Goal: Task Accomplishment & Management: Use online tool/utility

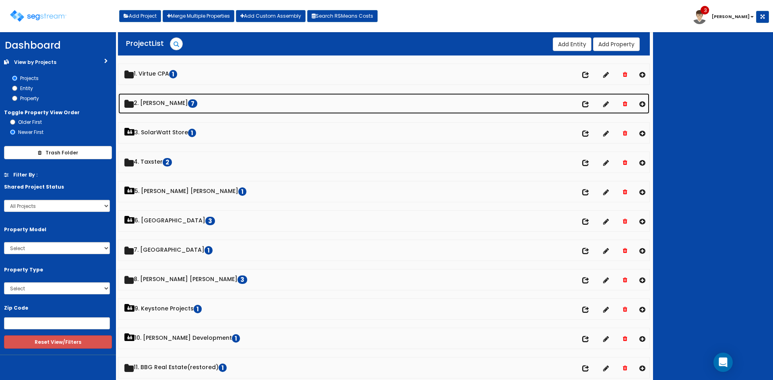
click at [169, 101] on link "2. Doug Sampson 7" at bounding box center [383, 103] width 531 height 21
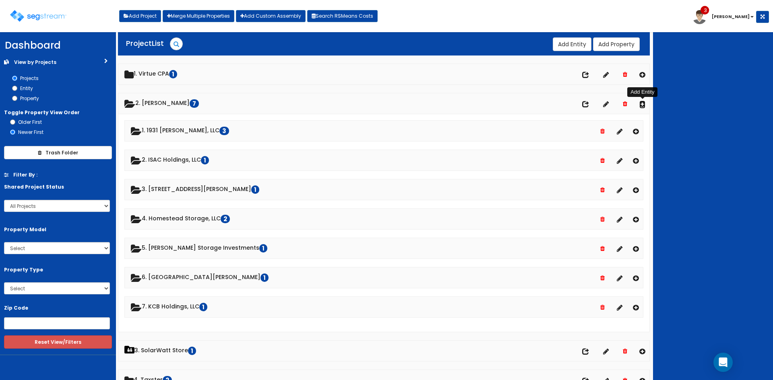
click at [642, 104] on icon at bounding box center [642, 104] width 6 height 7
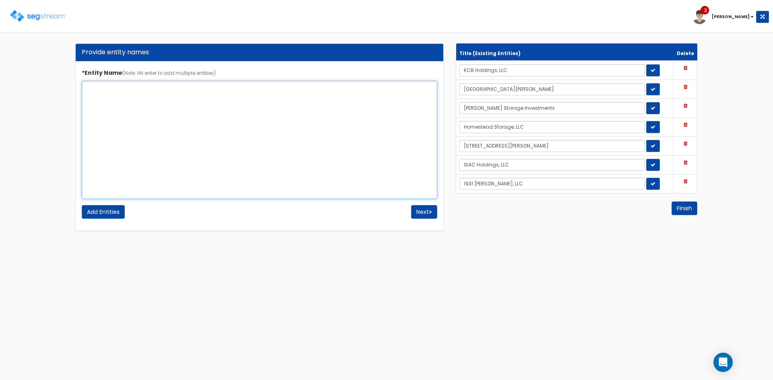
click at [129, 123] on textarea "*Entity Name (Note: Hit enter to add multiple entities)" at bounding box center [259, 140] width 355 height 118
type textarea "8105 McGregor, LLC"
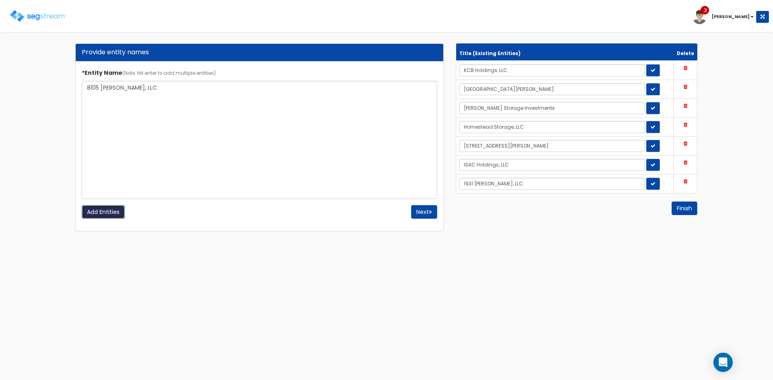
click at [98, 212] on input "Add Entities" at bounding box center [103, 212] width 43 height 14
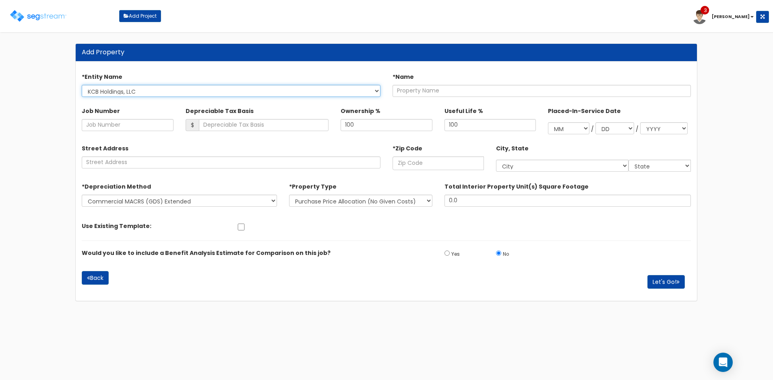
click at [359, 89] on select "KCB Holdings, LLC Airport Meadows Craig Storage Investments Homestead Storage, …" at bounding box center [231, 91] width 299 height 12
select select "1728"
click at [82, 85] on select "KCB Holdings, LLC Airport Meadows Craig Storage Investments Homestead Storage, …" at bounding box center [231, 91] width 299 height 12
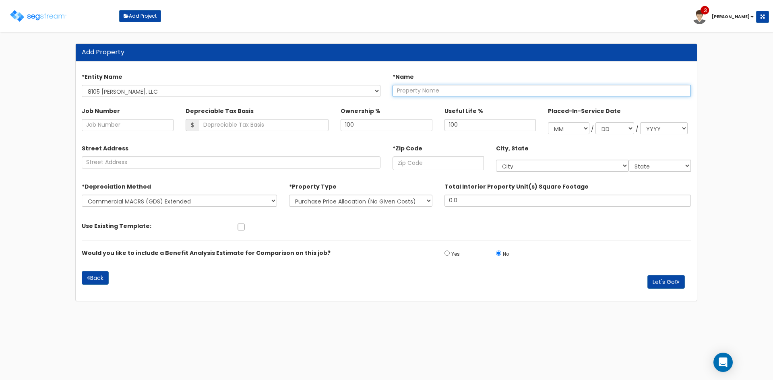
click at [458, 88] on input "text" at bounding box center [541, 91] width 299 height 12
type input "8105 McGregor Lane"
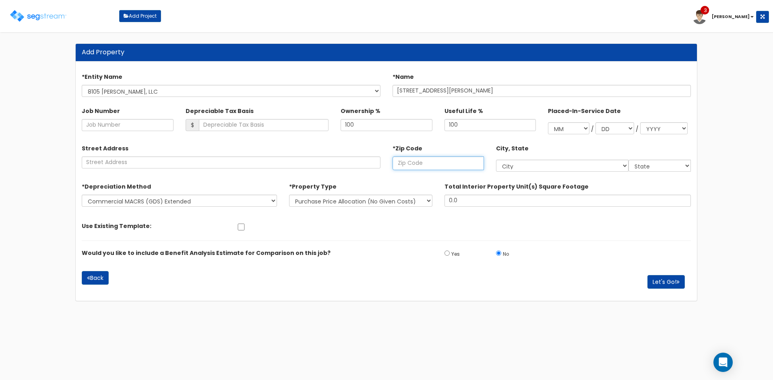
click at [401, 158] on input "text" at bounding box center [437, 164] width 91 height 14
type input "78"
select select "LA"
type input "786"
select select "TX"
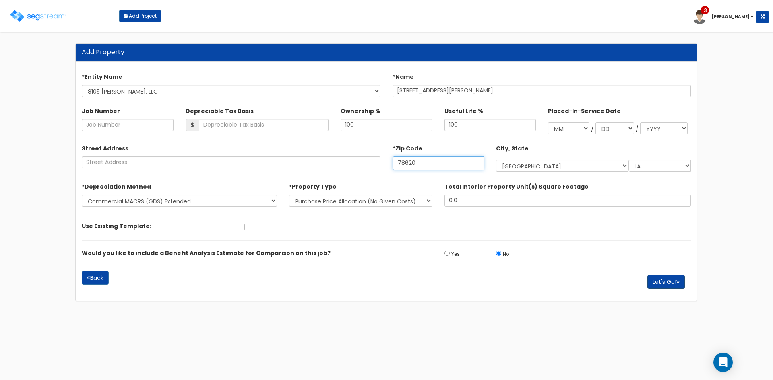
type input "78620"
click at [659, 279] on button "Let's Go!" at bounding box center [665, 282] width 37 height 14
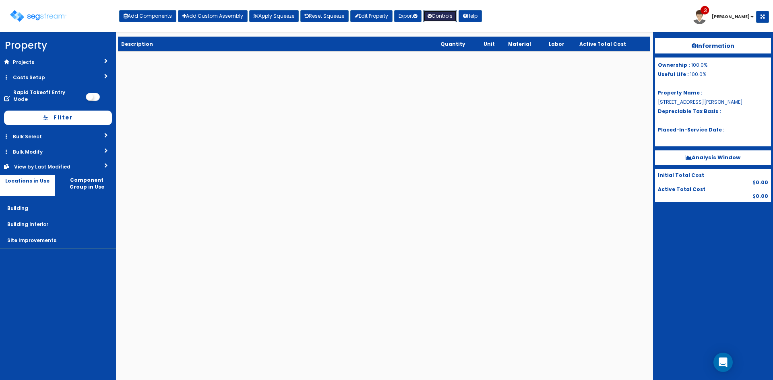
click at [444, 16] on button "Controls" at bounding box center [440, 16] width 34 height 12
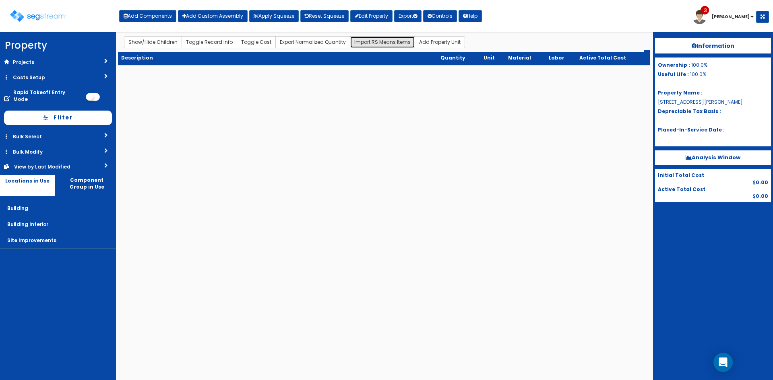
click at [356, 43] on button "Import RS Means Items" at bounding box center [382, 42] width 65 height 12
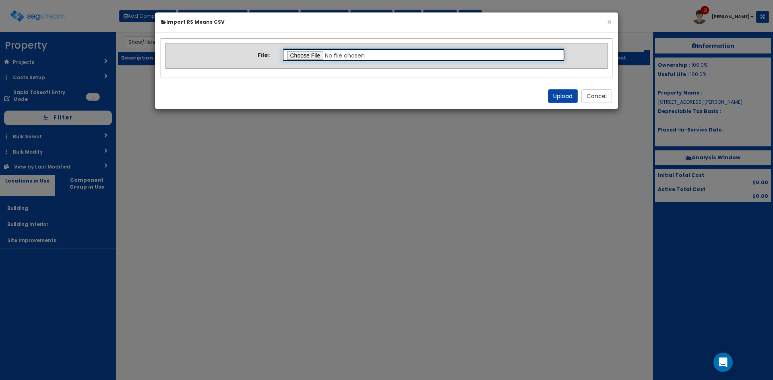
click at [298, 56] on input "file" at bounding box center [424, 55] width 284 height 14
type input "C:\fakepath\Final Takeoff Notes Building & Site.csv"
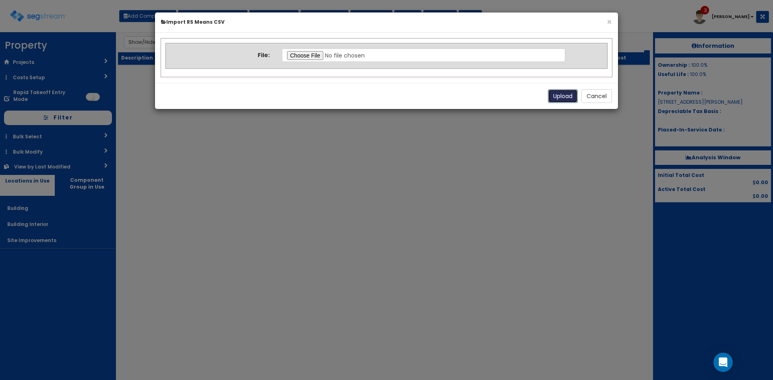
click at [559, 94] on button "Upload" at bounding box center [563, 96] width 30 height 14
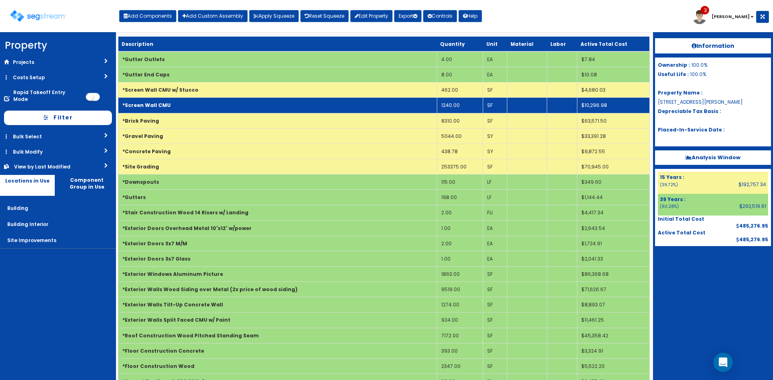
click at [314, 102] on td "*Screen Wall CMU" at bounding box center [277, 105] width 319 height 15
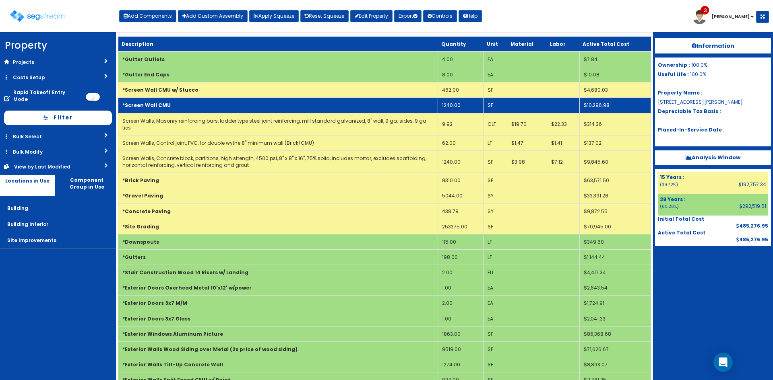
click at [315, 102] on td "*Screen Wall CMU" at bounding box center [278, 105] width 320 height 15
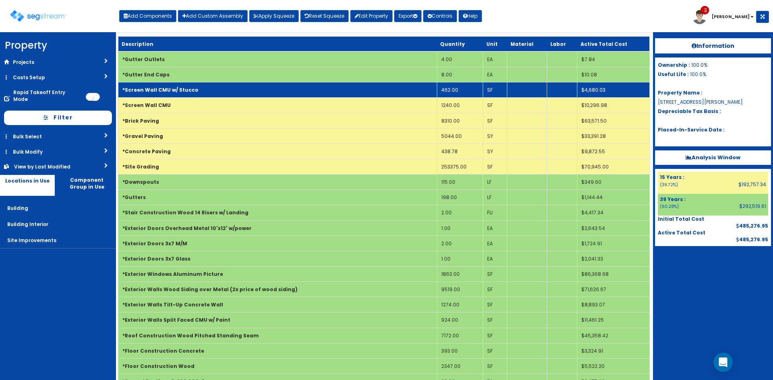
click at [324, 86] on td "*Screen Wall CMU w/ Stucco" at bounding box center [277, 90] width 319 height 15
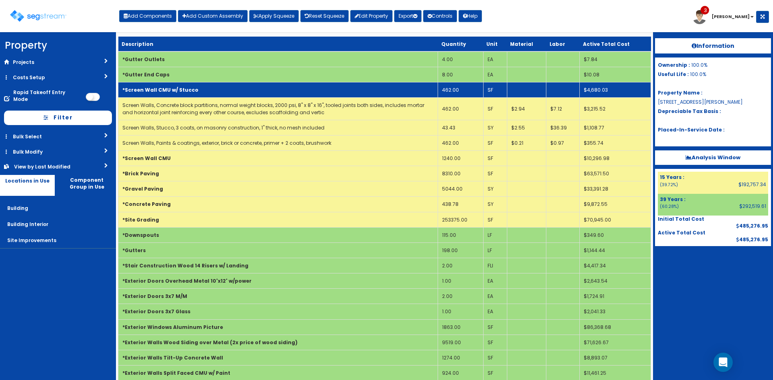
click at [324, 86] on td "*Screen Wall CMU w/ Stucco" at bounding box center [278, 90] width 320 height 15
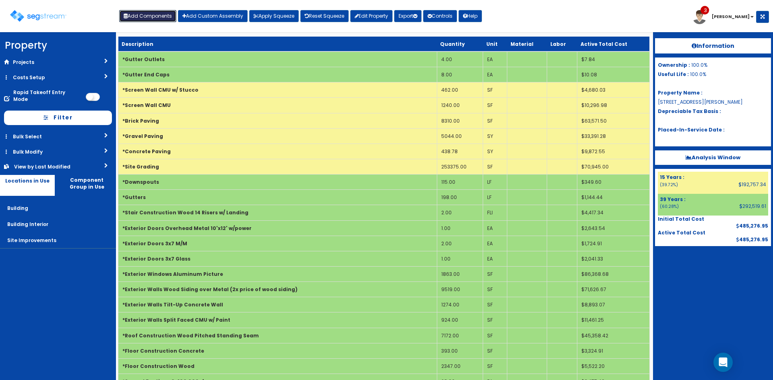
click at [137, 15] on button "Add Components" at bounding box center [147, 16] width 57 height 12
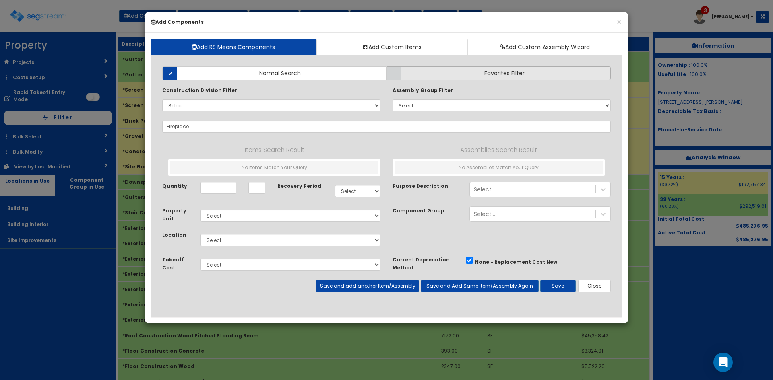
click at [433, 71] on label "Favorites Filter" at bounding box center [498, 73] width 224 height 14
click at [0, 0] on input "Favorites Filter" at bounding box center [0, 0] width 0 height 0
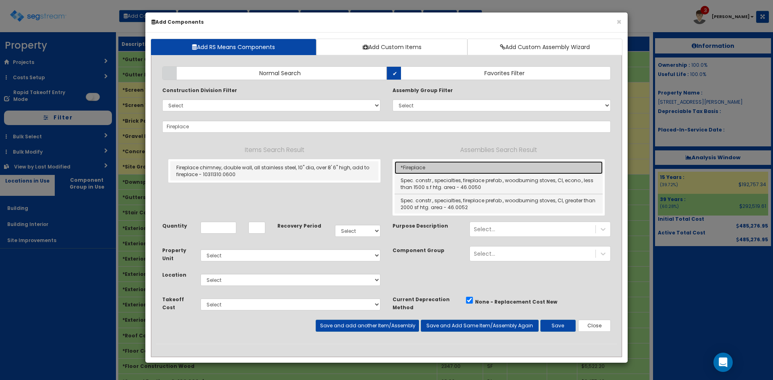
click at [412, 167] on link "*Fireplace" at bounding box center [498, 167] width 208 height 13
type input "*Fireplace"
checkbox input "true"
type input "SF"
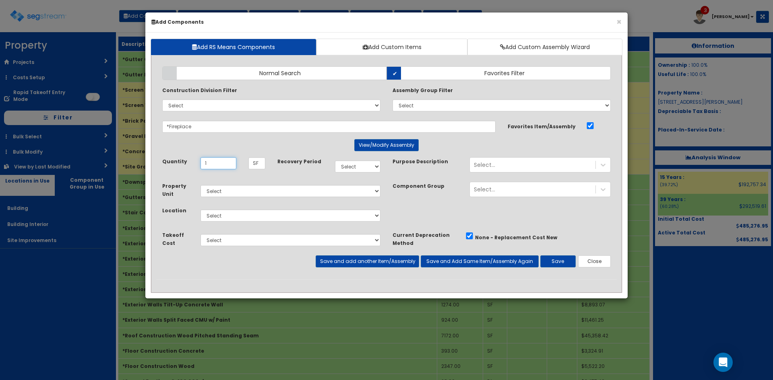
type input "1"
select select "39Y"
select select "6"
click at [367, 267] on button "Save and add another Item/Assembly" at bounding box center [367, 262] width 103 height 12
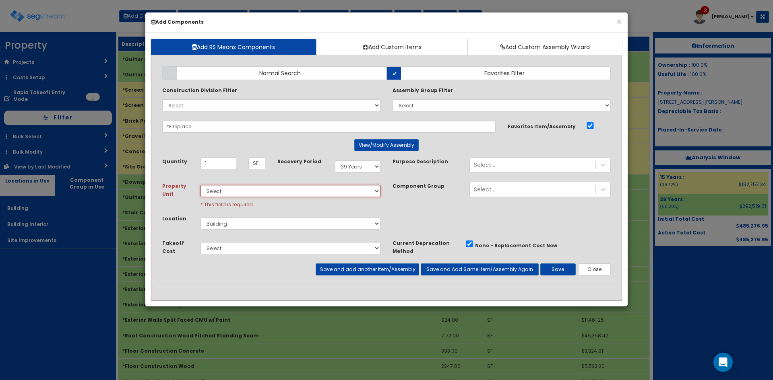
click at [322, 191] on select "Select Default" at bounding box center [290, 191] width 180 height 12
select select "default"
click at [200, 185] on select "Select Default" at bounding box center [290, 191] width 180 height 12
click at [371, 266] on button "Save and add another Item/Assembly" at bounding box center [367, 270] width 103 height 12
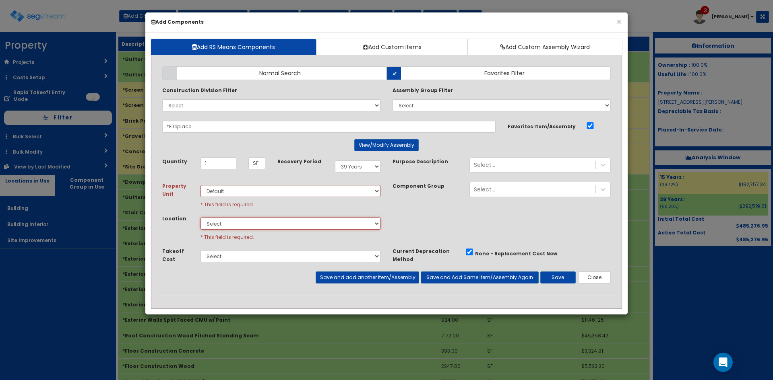
click at [319, 219] on select "Select Building Building Interior Site Improvements Add Additional Location" at bounding box center [290, 224] width 180 height 12
select select "6"
click at [200, 218] on select "Select Building Building Interior Site Improvements Add Additional Location" at bounding box center [290, 224] width 180 height 12
click at [369, 281] on button "Save and add another Item/Assembly" at bounding box center [367, 278] width 103 height 12
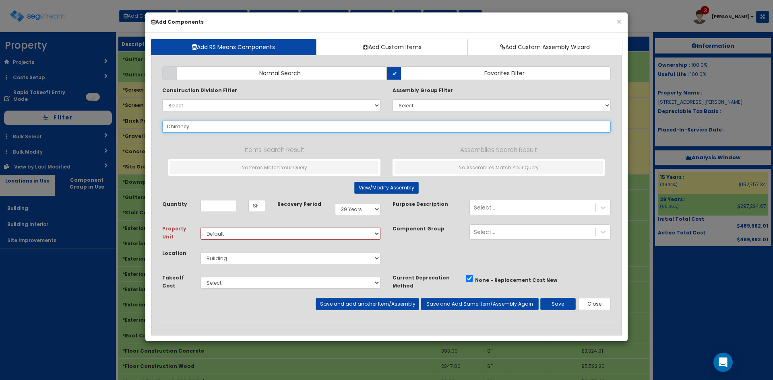
type input "Chimney"
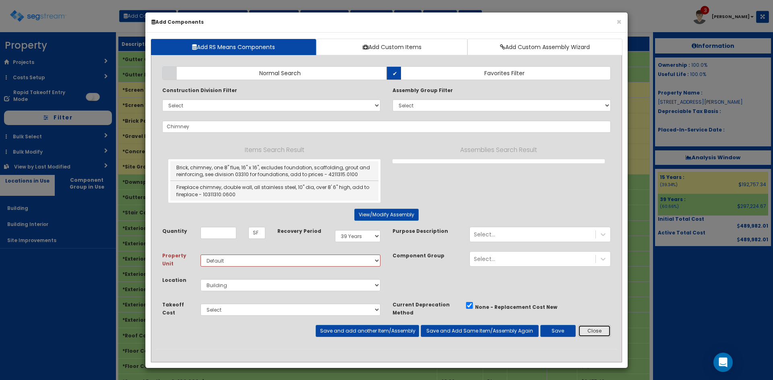
click at [598, 331] on button "Close" at bounding box center [594, 331] width 33 height 12
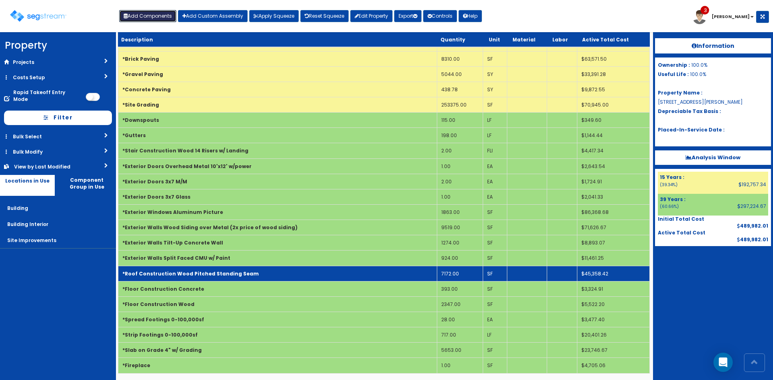
scroll to position [64, 0]
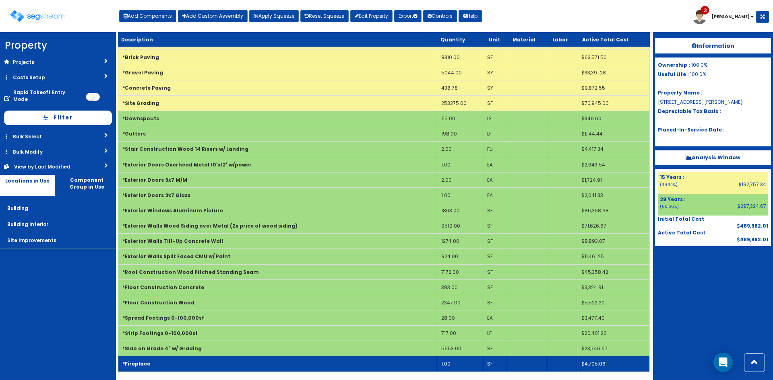
click at [275, 366] on td "*Fireplace" at bounding box center [277, 364] width 319 height 15
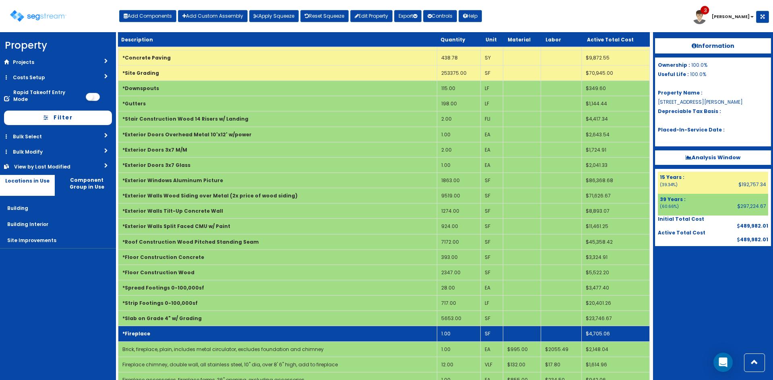
scroll to position [109, 0]
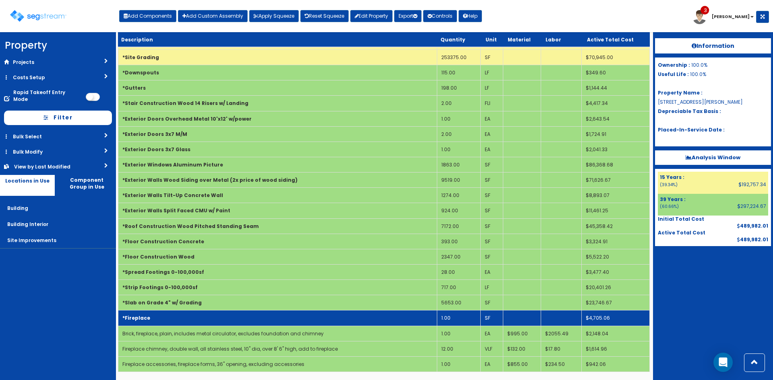
click at [355, 323] on td "*Fireplace" at bounding box center [277, 318] width 319 height 15
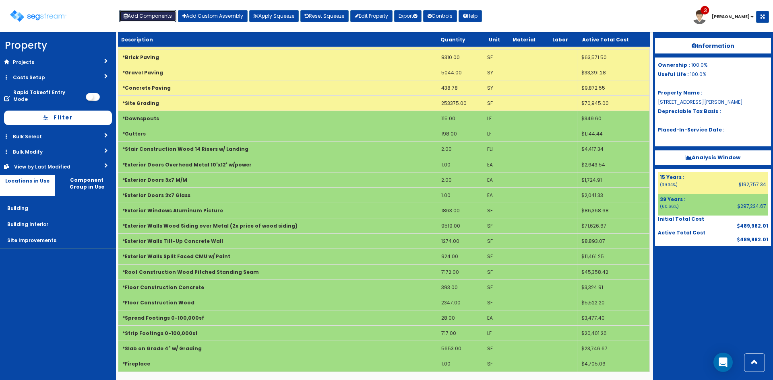
drag, startPoint x: 138, startPoint y: 16, endPoint x: 158, endPoint y: 21, distance: 20.7
click at [139, 16] on button "Add Components" at bounding box center [147, 16] width 57 height 12
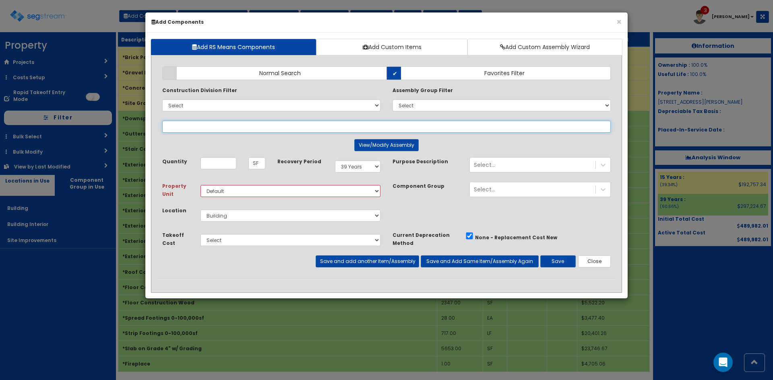
select select
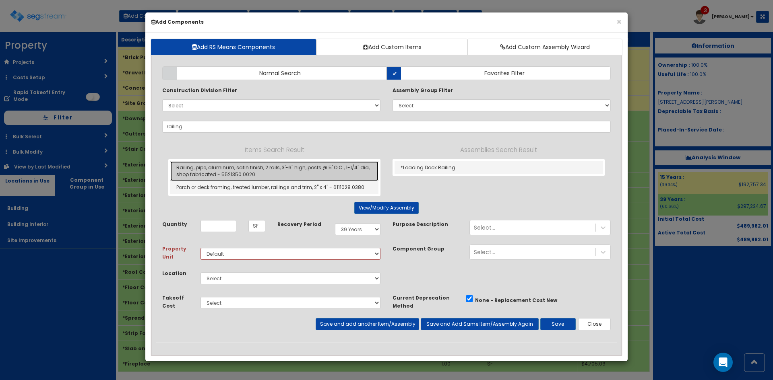
click at [320, 168] on link "Railing, pipe, aluminum, satin finish, 2 rails, 3'-6" high, posts @ 5' O.C., 1-…" at bounding box center [274, 171] width 208 height 20
type input "Railing, pipe, aluminum, satin finish, 2 rails, 3'-6" high, posts @ 5' O.C., 1-…"
type input "LF"
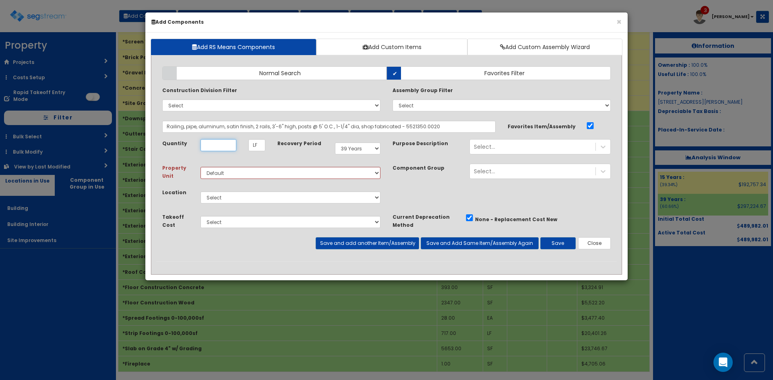
scroll to position [0, 0]
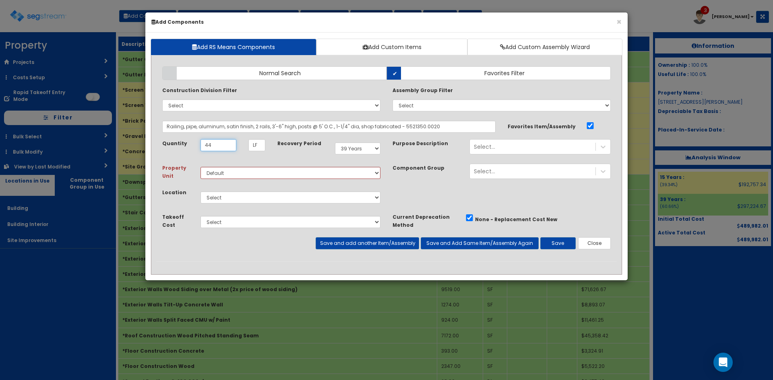
type input "44"
select select "6"
click at [374, 238] on button "Save and add another Item/Assembly" at bounding box center [367, 243] width 103 height 12
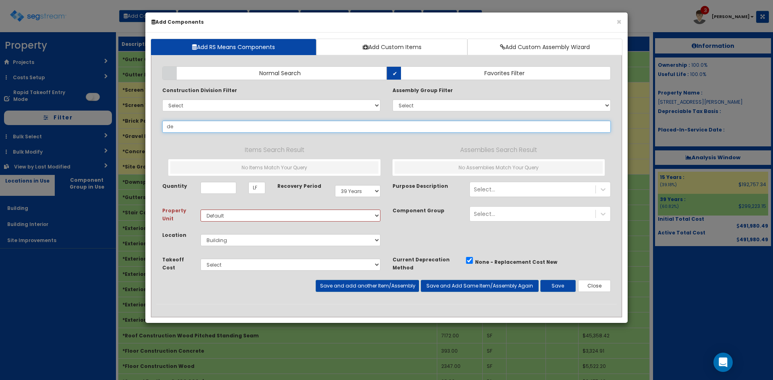
type input "d"
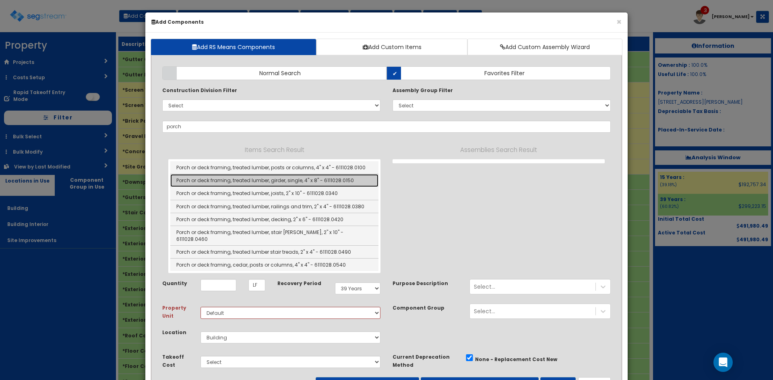
click at [363, 179] on link "Porch or deck framing, treated lumber, girder, single, 4" x 8" - 6111028.0150" at bounding box center [274, 180] width 208 height 13
type input "Porch or deck framing, treated lumber, girder, single, 4" x 8" - 6111028.0150"
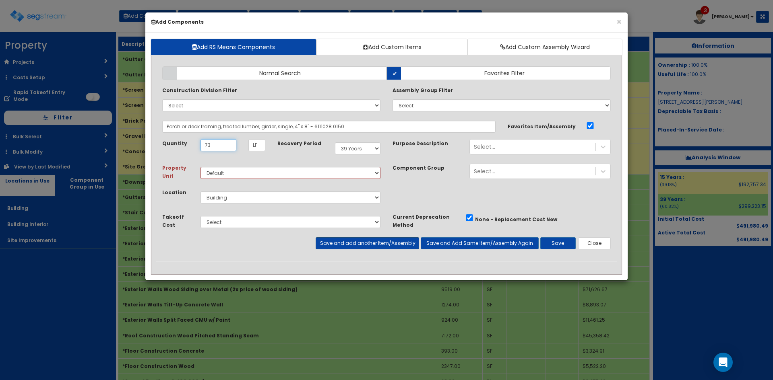
type input "73"
click at [383, 247] on button "Save and add another Item/Assembly" at bounding box center [367, 243] width 103 height 12
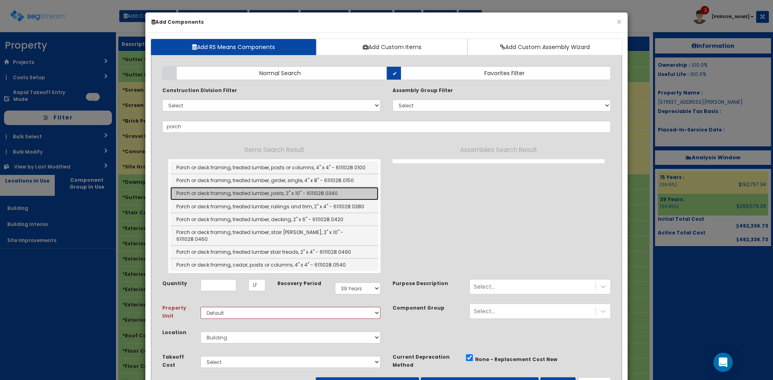
click at [318, 196] on link "Porch or deck framing, treated lumber, joists, 2" x 10" - 6111028.0340" at bounding box center [274, 193] width 208 height 13
type input "Porch or deck framing, treated lumber, joists, 2" x 10" - 6111028.0340"
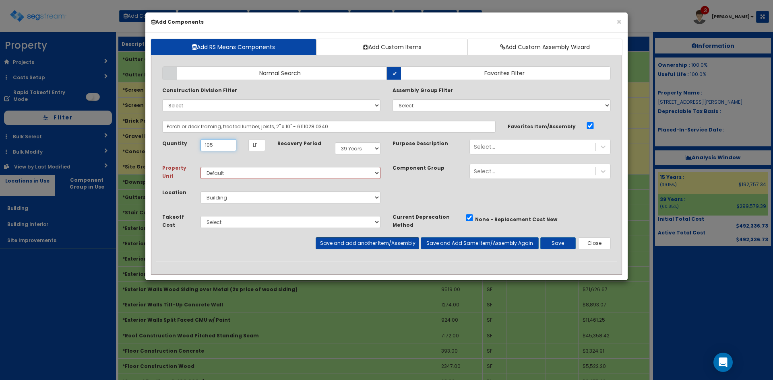
type input "105"
click at [362, 241] on button "Save and add another Item/Assembly" at bounding box center [367, 243] width 103 height 12
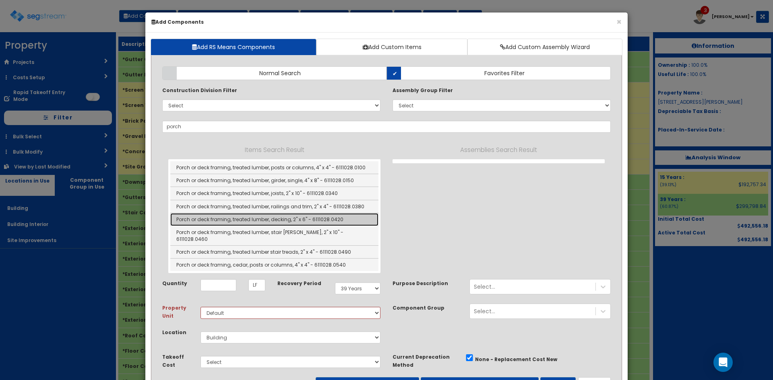
click at [351, 217] on link "Porch or deck framing, treated lumber, decking, 2" x 6" - 6111028.0420" at bounding box center [274, 219] width 208 height 13
type input "Porch or deck framing, treated lumber, decking, 2" x 6" - 6111028.0420"
type input "SF"
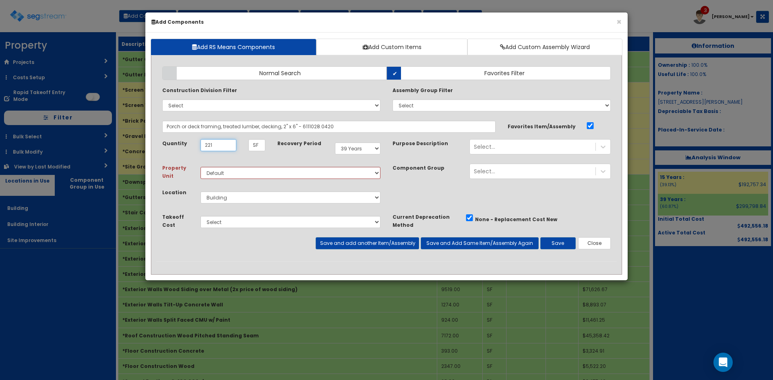
type input "221"
drag, startPoint x: 376, startPoint y: 239, endPoint x: 386, endPoint y: 242, distance: 10.2
click at [376, 239] on button "Save and add another Item/Assembly" at bounding box center [367, 243] width 103 height 12
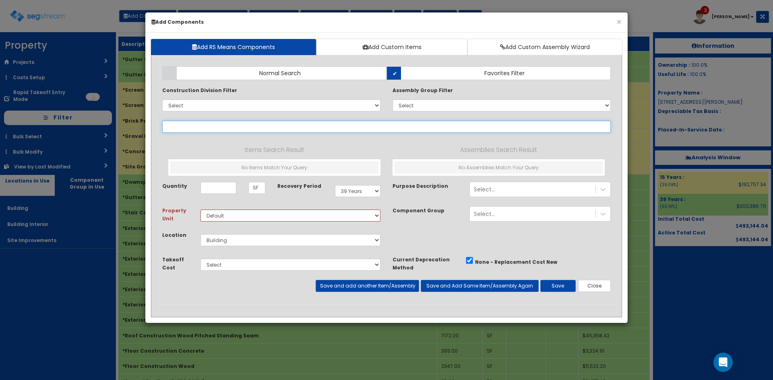
click at [207, 129] on input "text" at bounding box center [386, 127] width 448 height 12
drag, startPoint x: 200, startPoint y: 126, endPoint x: 185, endPoint y: 128, distance: 15.3
click at [185, 128] on input "ribbed metal" at bounding box center [386, 127] width 448 height 12
drag, startPoint x: 146, startPoint y: 127, endPoint x: 91, endPoint y: 128, distance: 55.5
click at [91, 128] on div "× Add Components Add RS Means Components Add Custom Items Add Custom Assembly W…" at bounding box center [386, 190] width 773 height 380
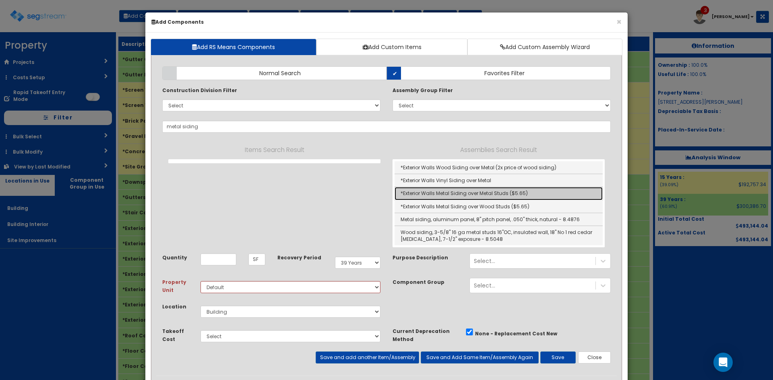
click at [443, 193] on link "*Exterior Walls Metal Siding over Metal Studs ($5.65)" at bounding box center [498, 193] width 208 height 13
type input "*Exterior Walls Metal Siding over Metal Studs ($5.65)"
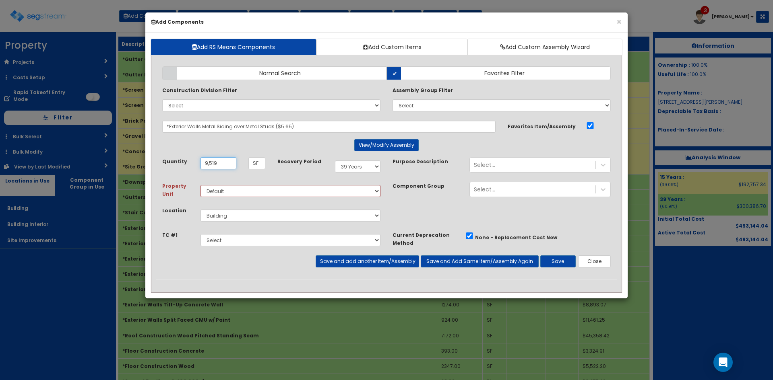
type input "9,519"
click at [555, 266] on button "Save" at bounding box center [557, 262] width 35 height 12
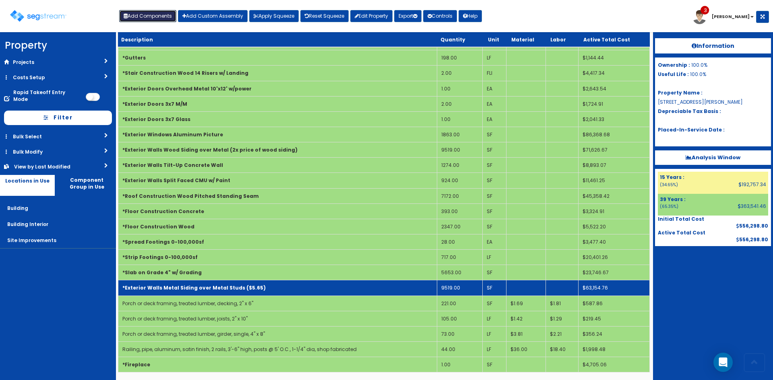
scroll to position [140, 0]
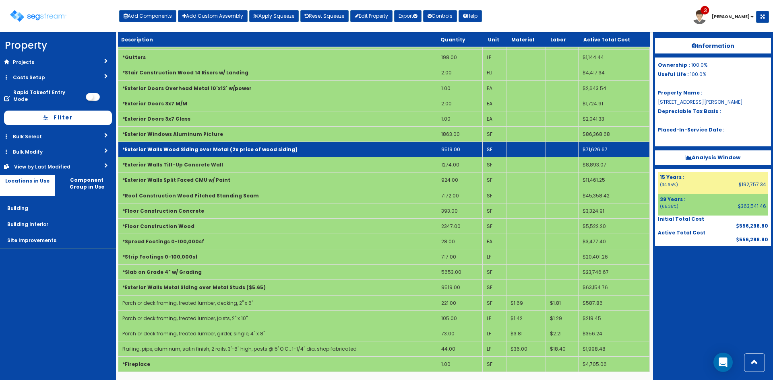
click at [320, 148] on td "*Exterior Walls Wood Siding over Metal (2x price of wood siding)" at bounding box center [277, 149] width 319 height 15
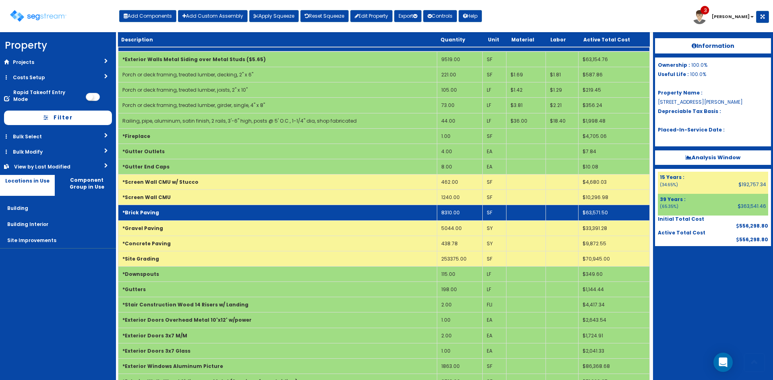
scroll to position [140, 0]
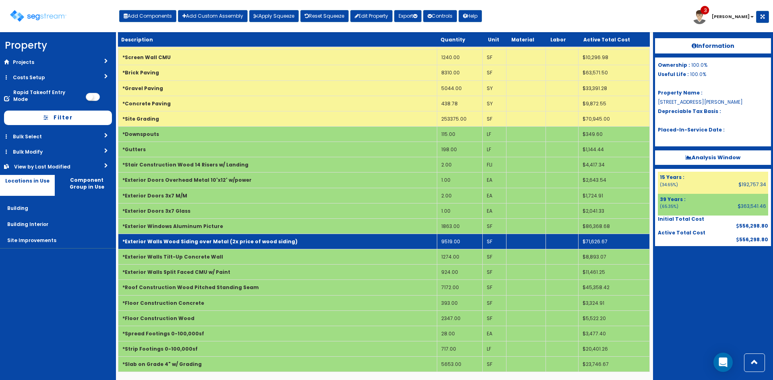
click at [272, 243] on b "*Exterior Walls Wood Siding over Metal (2x price of wood siding)" at bounding box center [209, 241] width 175 height 7
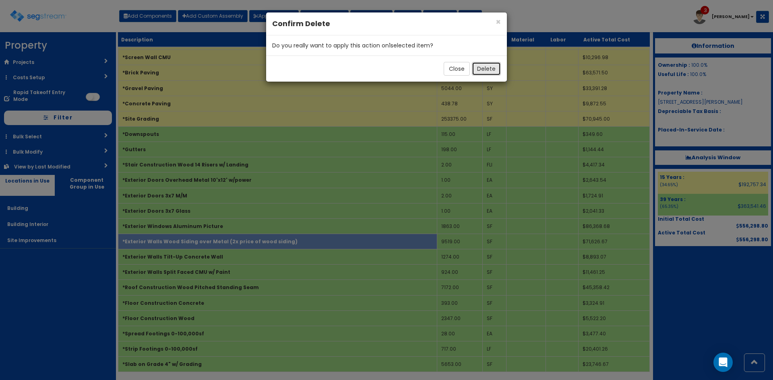
click at [483, 69] on button "Delete" at bounding box center [486, 69] width 29 height 14
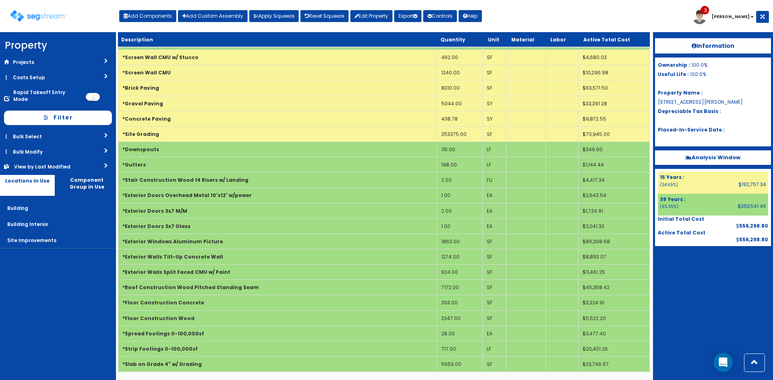
scroll to position [125, 0]
click at [147, 13] on button "Add Components" at bounding box center [147, 16] width 57 height 12
select select "39Y"
select select "default"
select select "6"
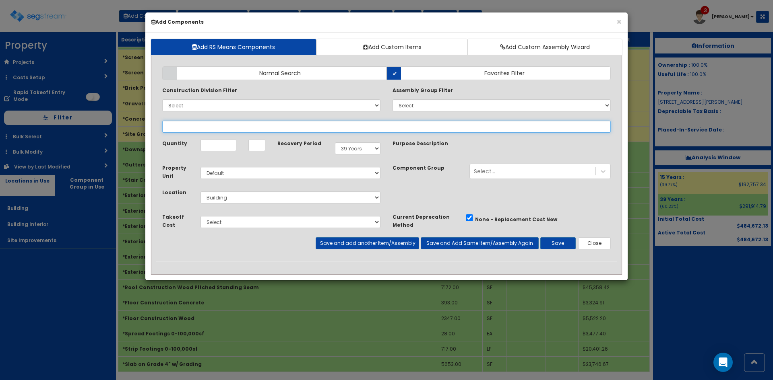
select select
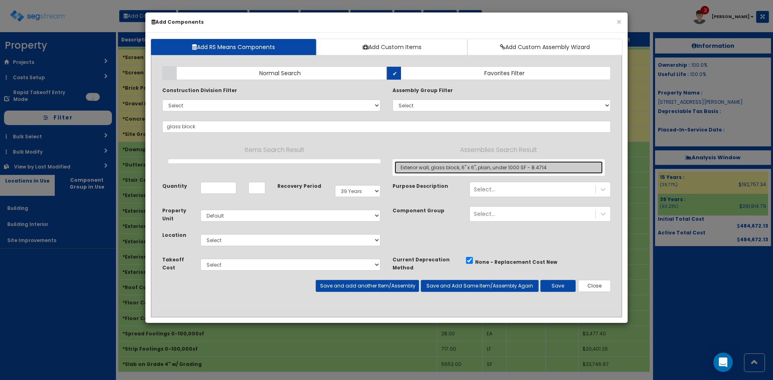
click at [450, 168] on link "Exterior wall, glass block, 6" x 6", plain, under 1000 SF - 8.4714" at bounding box center [498, 167] width 208 height 12
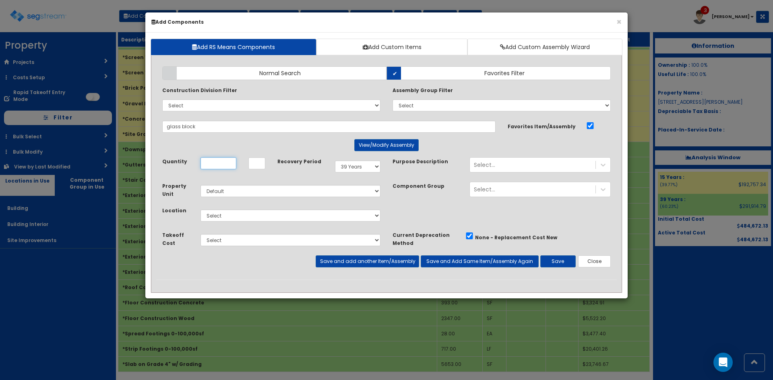
type input "Exterior wall, glass block, 6" x 6", plain, under 1000 SF - 8.4714"
type input "SF"
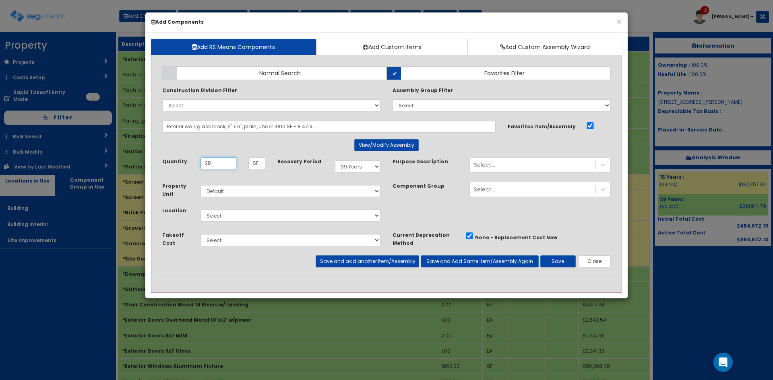
type input "28"
click at [353, 208] on div "Select Building Building Interior Site Improvements Add Additional Location" at bounding box center [290, 215] width 192 height 19
drag, startPoint x: 344, startPoint y: 216, endPoint x: 342, endPoint y: 221, distance: 5.4
click at [344, 216] on select "Select Building Building Interior Site Improvements Add Additional Location" at bounding box center [290, 216] width 180 height 12
select select "6"
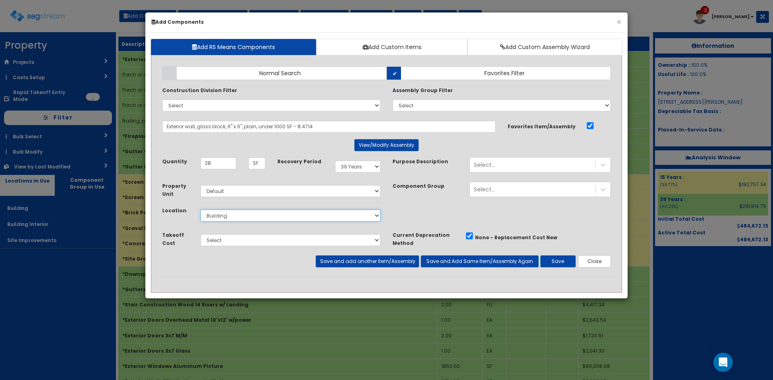
click at [200, 210] on select "Select Building Building Interior Site Improvements Add Additional Location" at bounding box center [290, 216] width 180 height 12
click at [355, 260] on button "Save and add another Item/Assembly" at bounding box center [367, 262] width 103 height 12
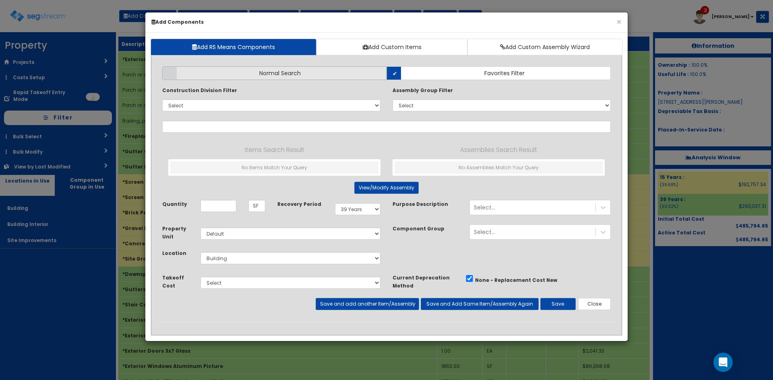
click at [378, 75] on label "Normal Search" at bounding box center [274, 73] width 224 height 14
click at [0, 0] on input "Normal Search" at bounding box center [0, 0] width 0 height 0
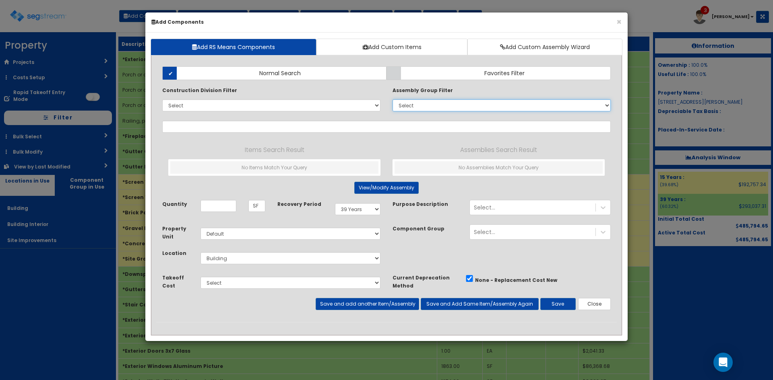
click at [409, 105] on select "Select 0. Custom Assembly 1. Standard Foundations 2. Special Foundations 3. Sla…" at bounding box center [501, 105] width 218 height 12
select select "9"
click at [392, 99] on select "Select 0. Custom Assembly 1. Standard Foundations 2. Special Foundations 3. Sla…" at bounding box center [501, 105] width 218 height 12
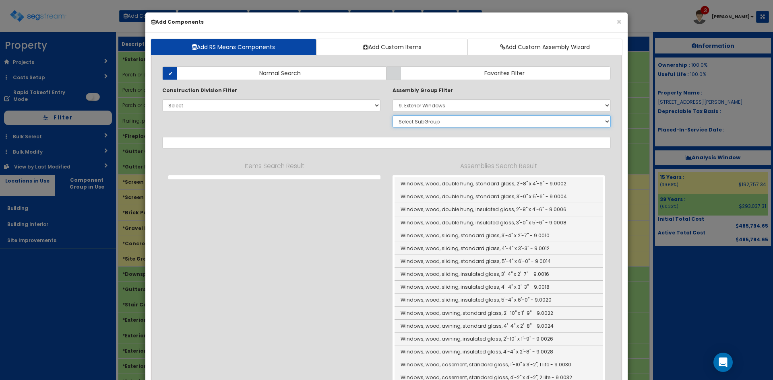
click at [422, 124] on select "Select SubGroup 1. Wood Windows 2. Steel Windows 3. Aluminum Windows 4. Wood Wi…" at bounding box center [501, 122] width 218 height 12
select select "3"
click at [392, 116] on select "Select SubGroup 1. Wood Windows 2. Steel Windows 3. Aluminum Windows 4. Wood Wi…" at bounding box center [501, 122] width 218 height 12
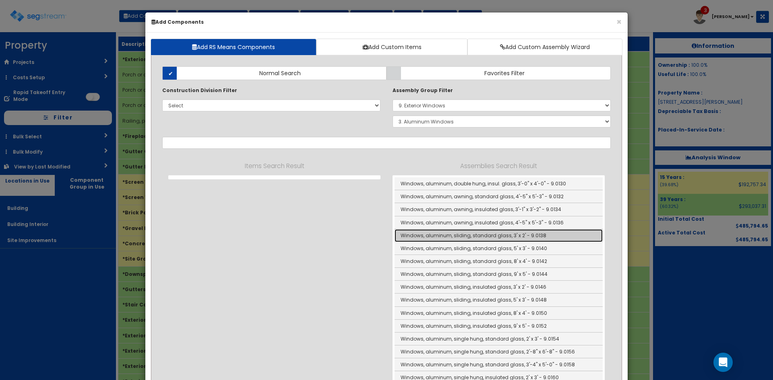
click at [482, 237] on link "Windows, aluminum, sliding, standard glass, 3' x 2' - 9.0138" at bounding box center [498, 235] width 208 height 13
type input "Windows, aluminum, sliding, standard glass, 3' x 2' - 9.0138"
checkbox input "false"
type input "Ea"
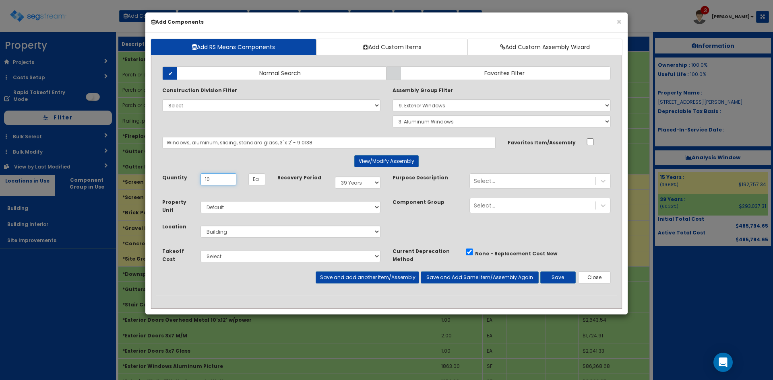
type input "10"
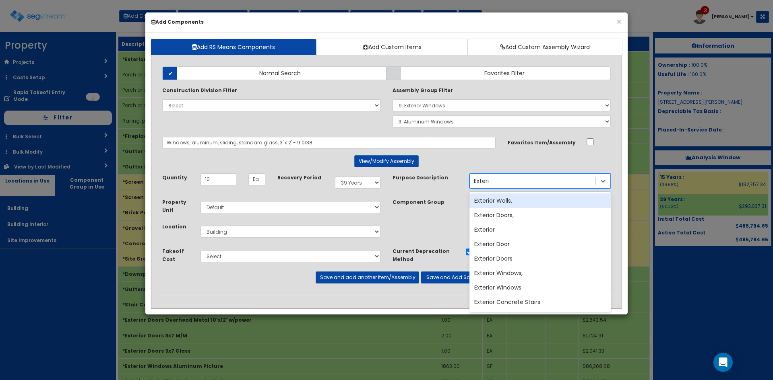
type input "Exterior"
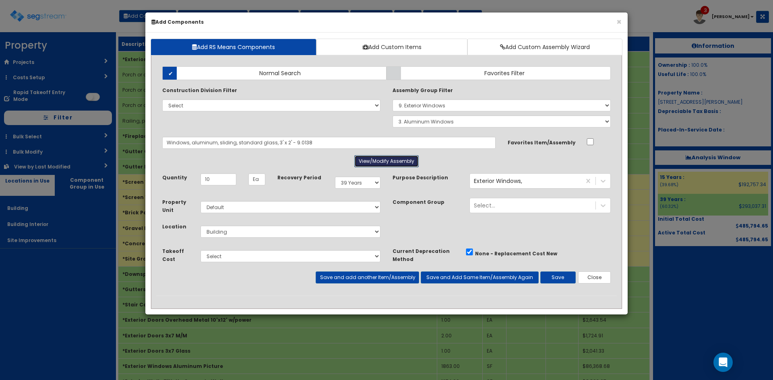
click at [401, 159] on button "View/Modify Assembly" at bounding box center [386, 161] width 64 height 12
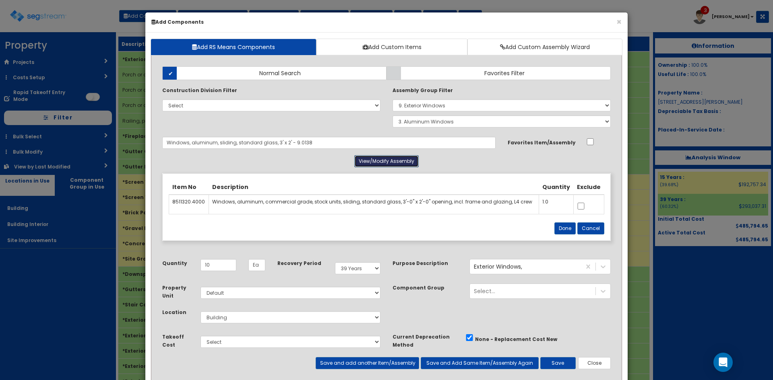
click at [401, 159] on button "View/Modify Assembly" at bounding box center [386, 161] width 64 height 12
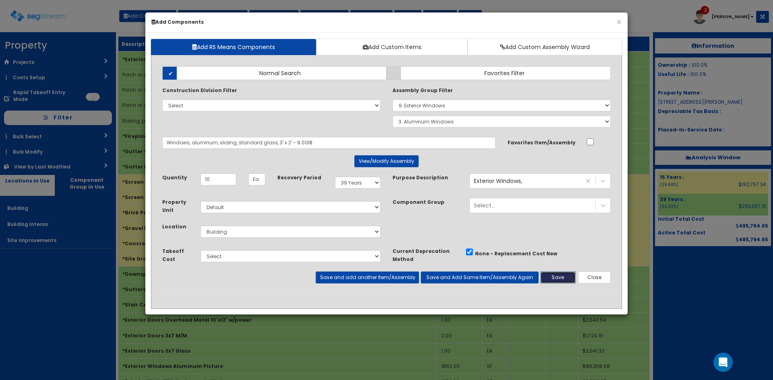
click at [562, 281] on button "Save" at bounding box center [557, 278] width 35 height 12
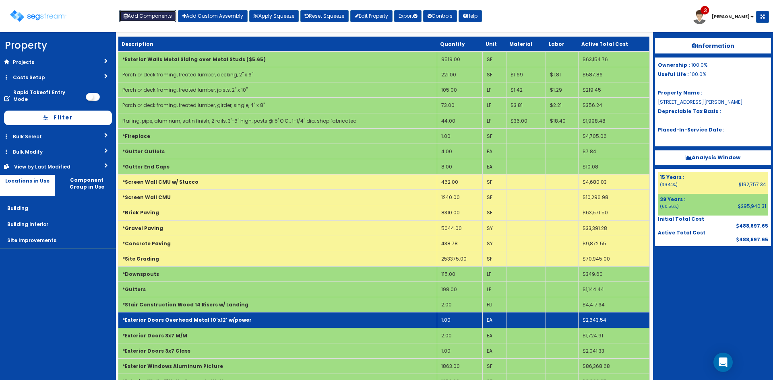
scroll to position [155, 0]
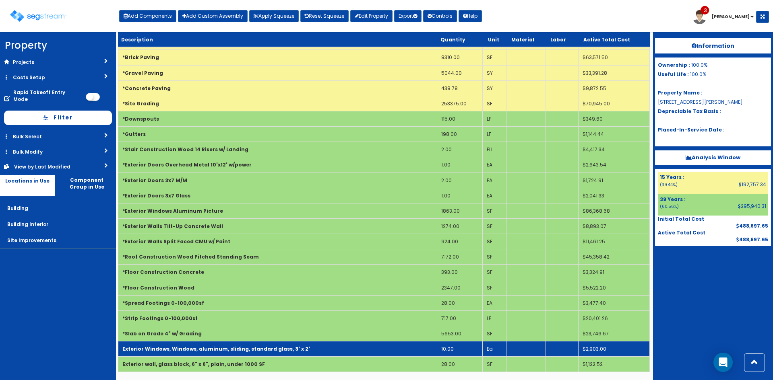
click at [363, 347] on td "Exterior Windows, Windows, aluminum, sliding, standard glass, 3' x 2'" at bounding box center [277, 349] width 319 height 15
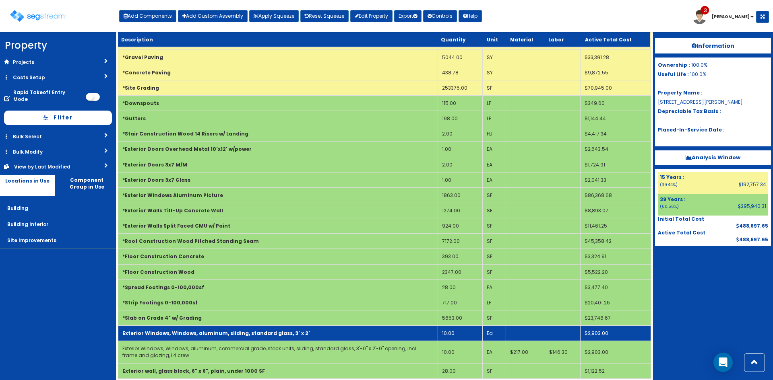
scroll to position [178, 0]
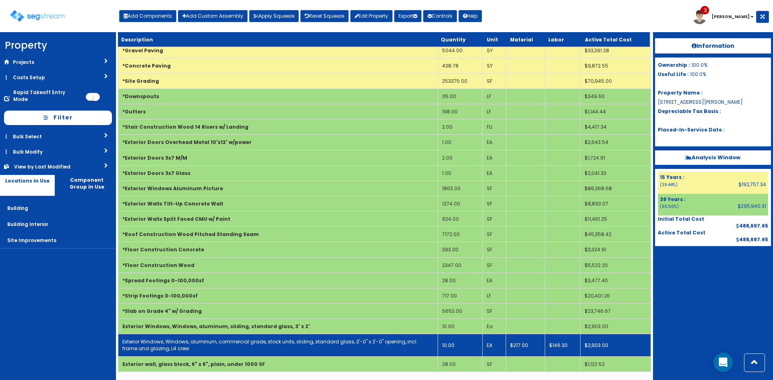
click at [357, 346] on td "Exterior Windows, Windows, aluminum, commercial grade, stock units, sliding, st…" at bounding box center [278, 345] width 320 height 22
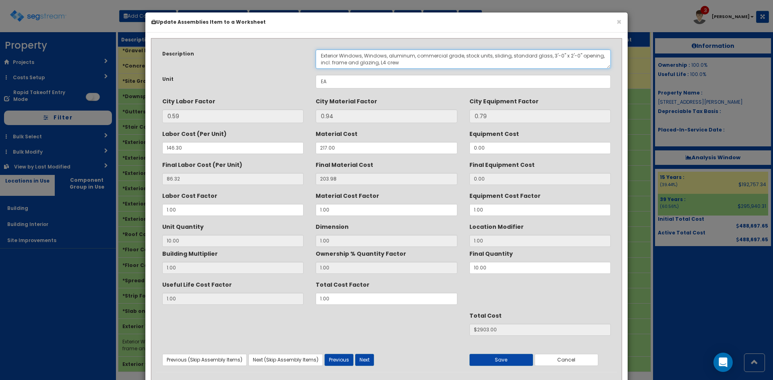
drag, startPoint x: 365, startPoint y: 54, endPoint x: 389, endPoint y: 54, distance: 23.3
click at [389, 54] on textarea "Exterior Windows, Windows, aluminum, commercial grade, stock units, sliding, st…" at bounding box center [463, 59] width 295 height 19
click at [540, 55] on textarea "Exterior Windows, Windows, aluminum, commercial grade, stock units, sliding, st…" at bounding box center [463, 59] width 295 height 19
type textarea "Exterior Windows, aluminum, commercial grade, stock units, sliding, standard gl…"
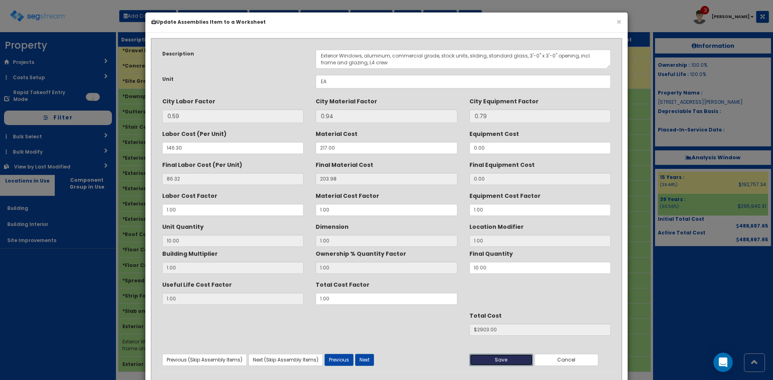
click at [500, 363] on button "Save" at bounding box center [501, 360] width 64 height 12
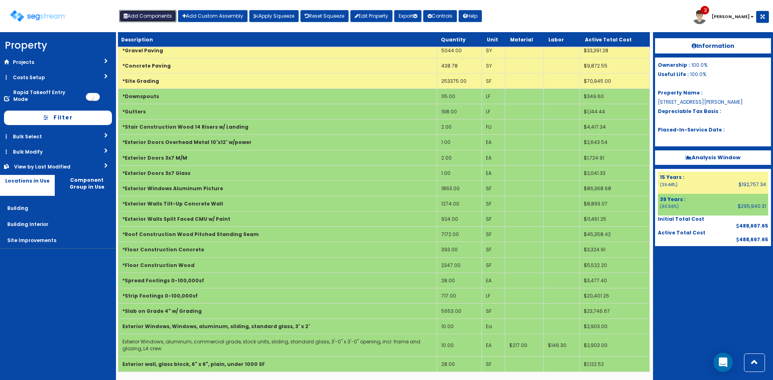
drag, startPoint x: 141, startPoint y: 14, endPoint x: 759, endPoint y: 191, distance: 642.5
click at [142, 15] on button "Add Components" at bounding box center [147, 16] width 57 height 12
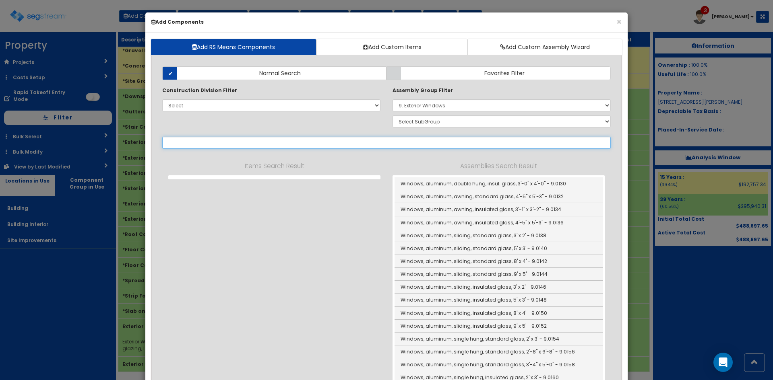
select select
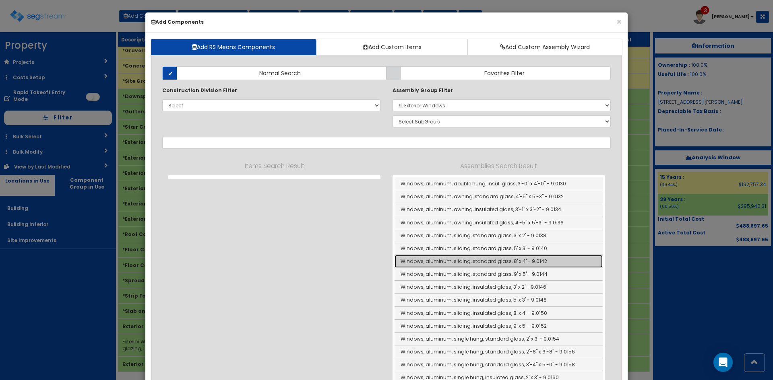
click at [486, 260] on link "Windows, aluminum, sliding, standard glass, 8' x 4' - 9.0142" at bounding box center [498, 261] width 208 height 13
type input "Windows, aluminum, sliding, standard glass, 8' x 4' - 9.0142"
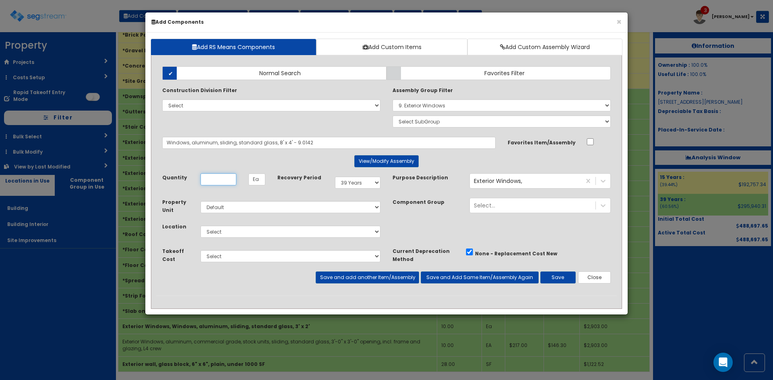
scroll to position [0, 0]
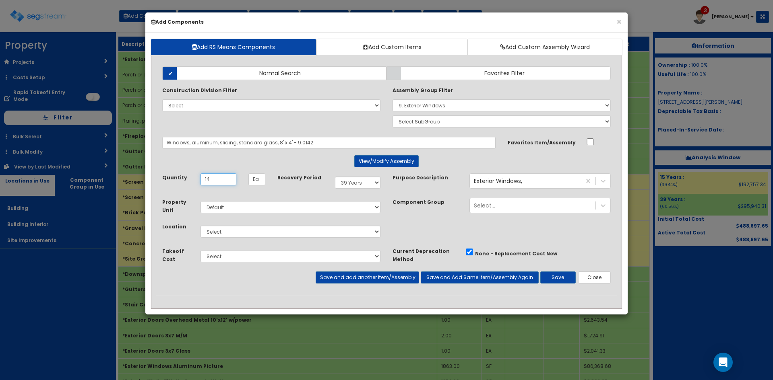
type input "14"
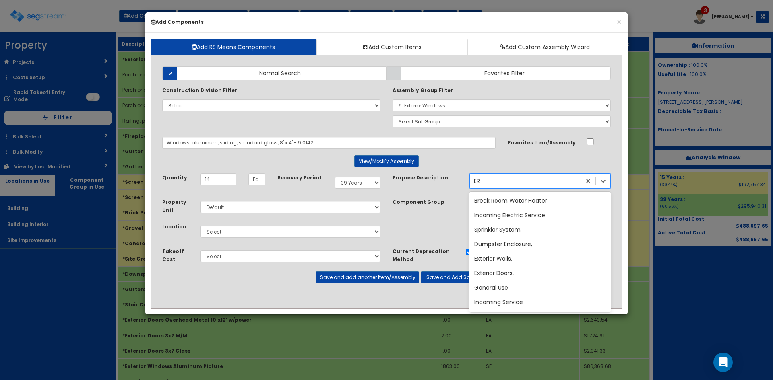
type input "E"
type input "Exterior"
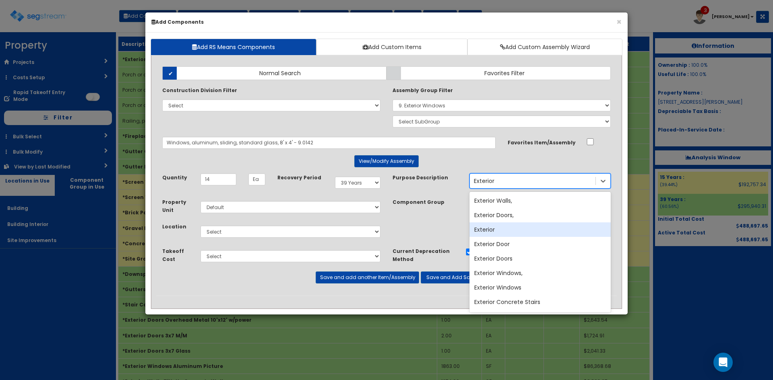
click at [502, 231] on div "Exterior" at bounding box center [539, 230] width 141 height 14
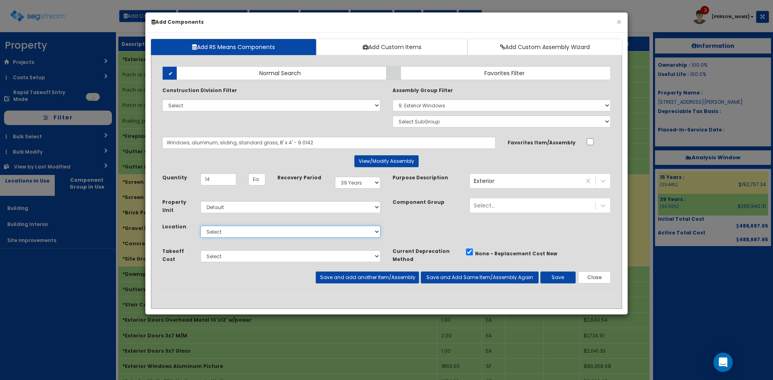
click at [342, 229] on select "Select Building Building Interior Site Improvements Add Additional Location" at bounding box center [290, 232] width 180 height 12
select select "6"
click at [200, 226] on select "Select Building Building Interior Site Improvements Add Additional Location" at bounding box center [290, 232] width 180 height 12
click at [382, 278] on button "Save and add another Item/Assembly" at bounding box center [367, 278] width 103 height 12
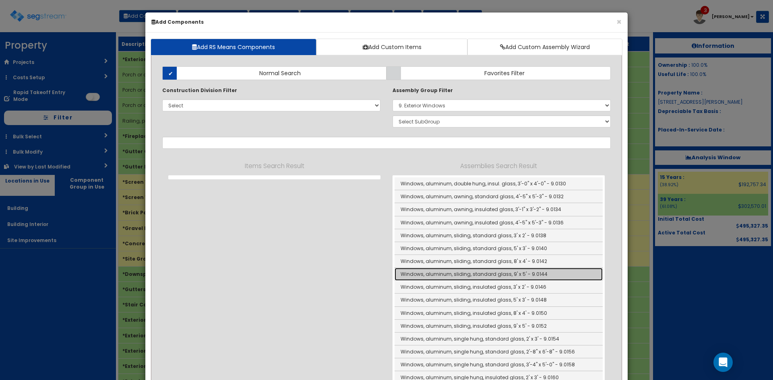
click at [429, 275] on link "Windows, aluminum, sliding, standard glass, 9' x 5' - 9.0144" at bounding box center [498, 274] width 208 height 13
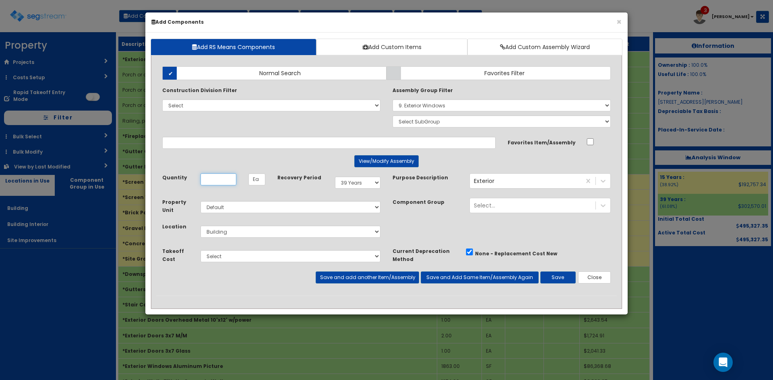
type input "Windows, aluminum, sliding, standard glass, 9' x 5' - 9.0144"
type input "3"
click at [396, 278] on button "Save and add another Item/Assembly" at bounding box center [367, 278] width 103 height 12
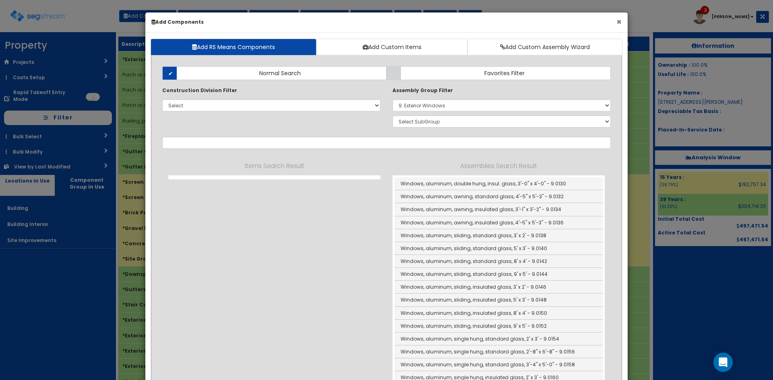
click at [620, 21] on button "×" at bounding box center [618, 22] width 5 height 8
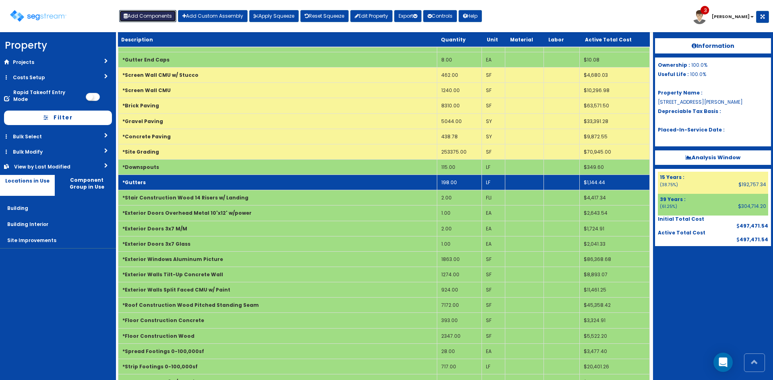
scroll to position [121, 0]
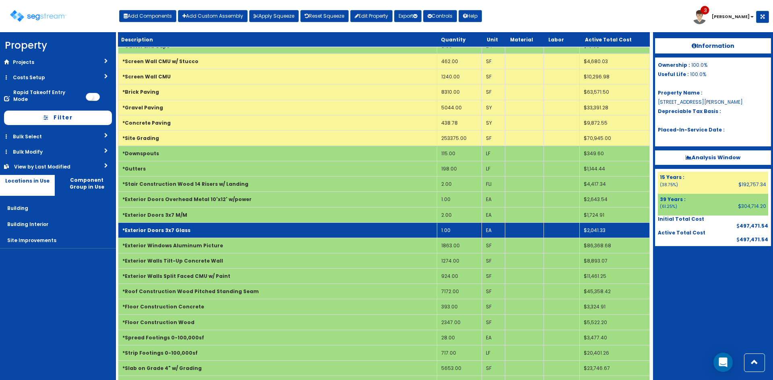
click at [335, 229] on td "*Exterior Doors 3x7 Glass" at bounding box center [277, 230] width 319 height 15
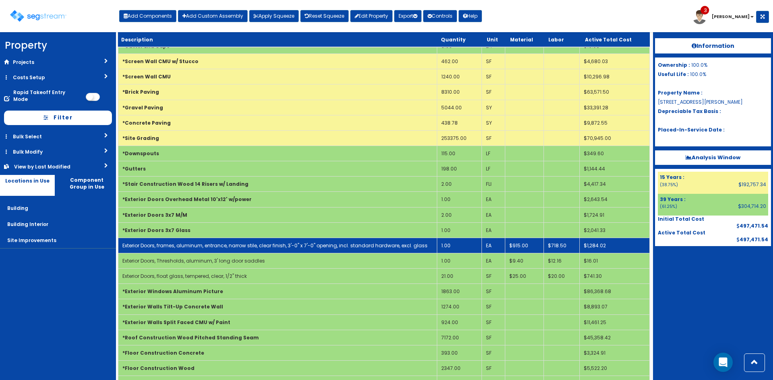
click at [339, 244] on link "Exterior Doors, frames, aluminum, entrance, narrow stile, clear finish, 3'-0" x…" at bounding box center [274, 245] width 305 height 7
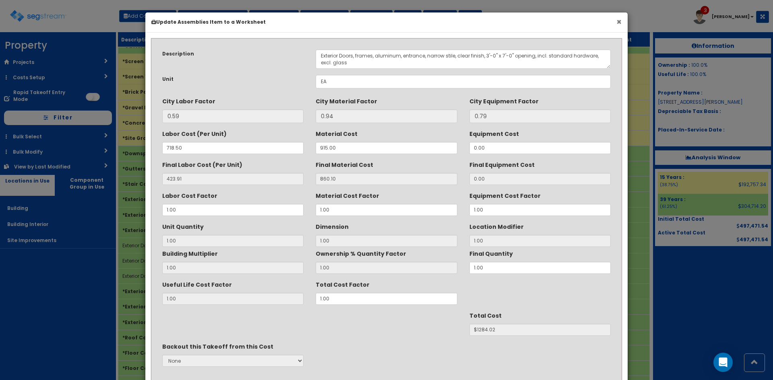
drag, startPoint x: 617, startPoint y: 21, endPoint x: 625, endPoint y: 27, distance: 10.2
click at [617, 21] on button "×" at bounding box center [618, 22] width 5 height 8
